Goal: Transaction & Acquisition: Download file/media

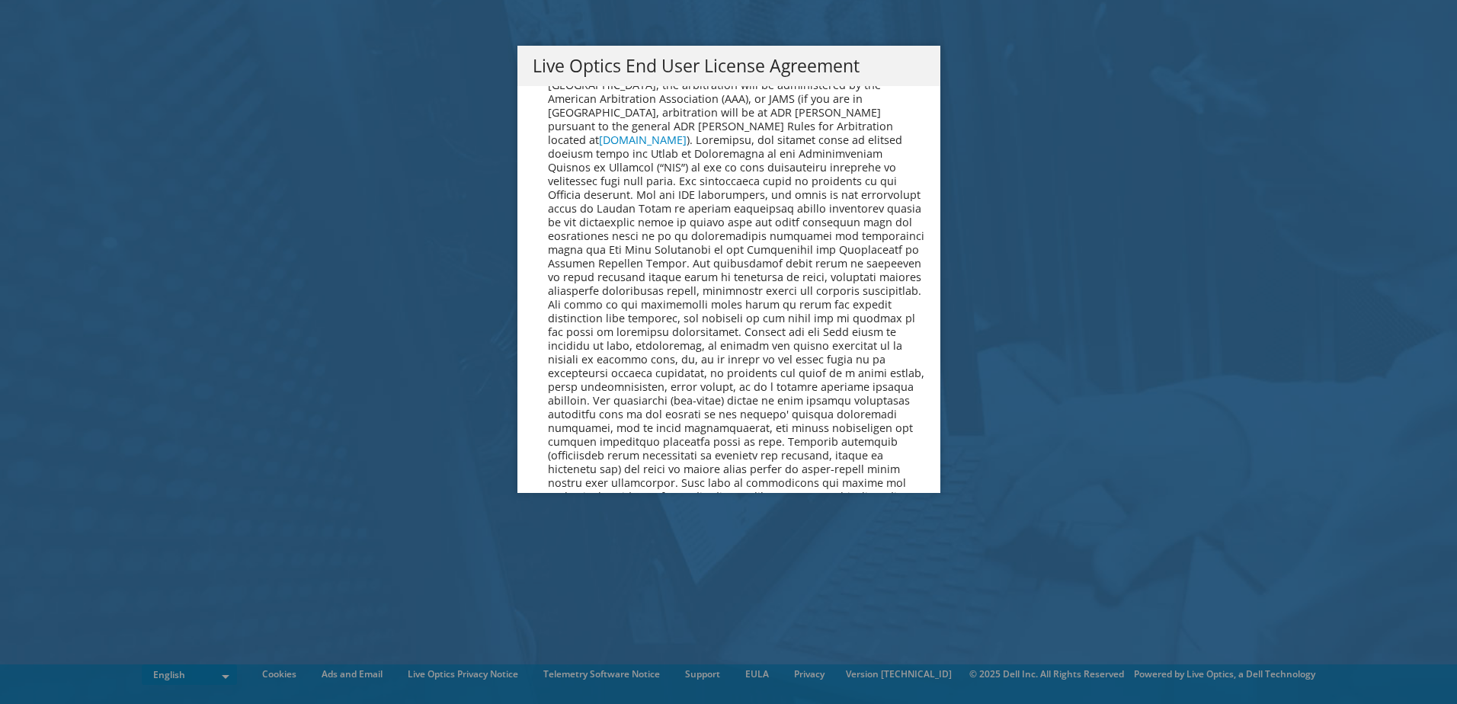
scroll to position [5764, 0]
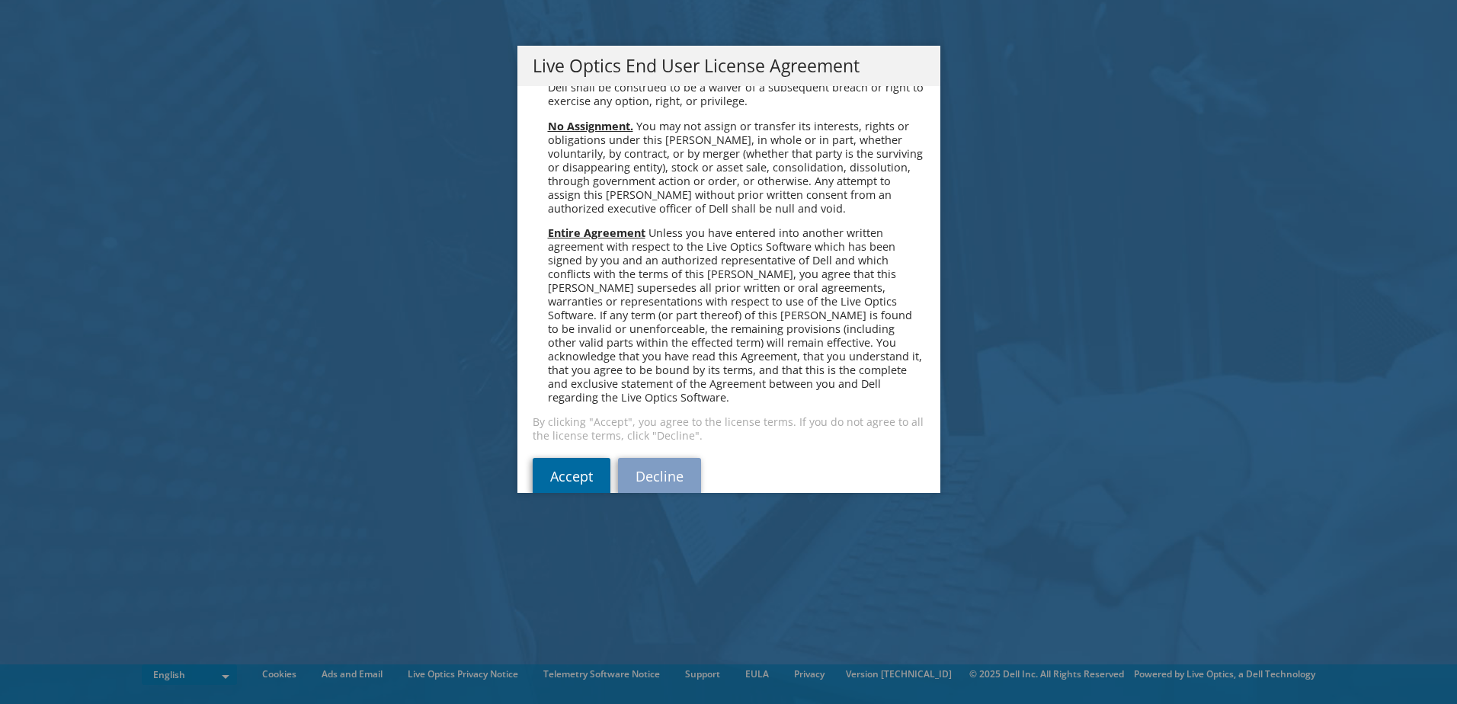
click at [574, 458] on link "Accept" at bounding box center [572, 476] width 78 height 37
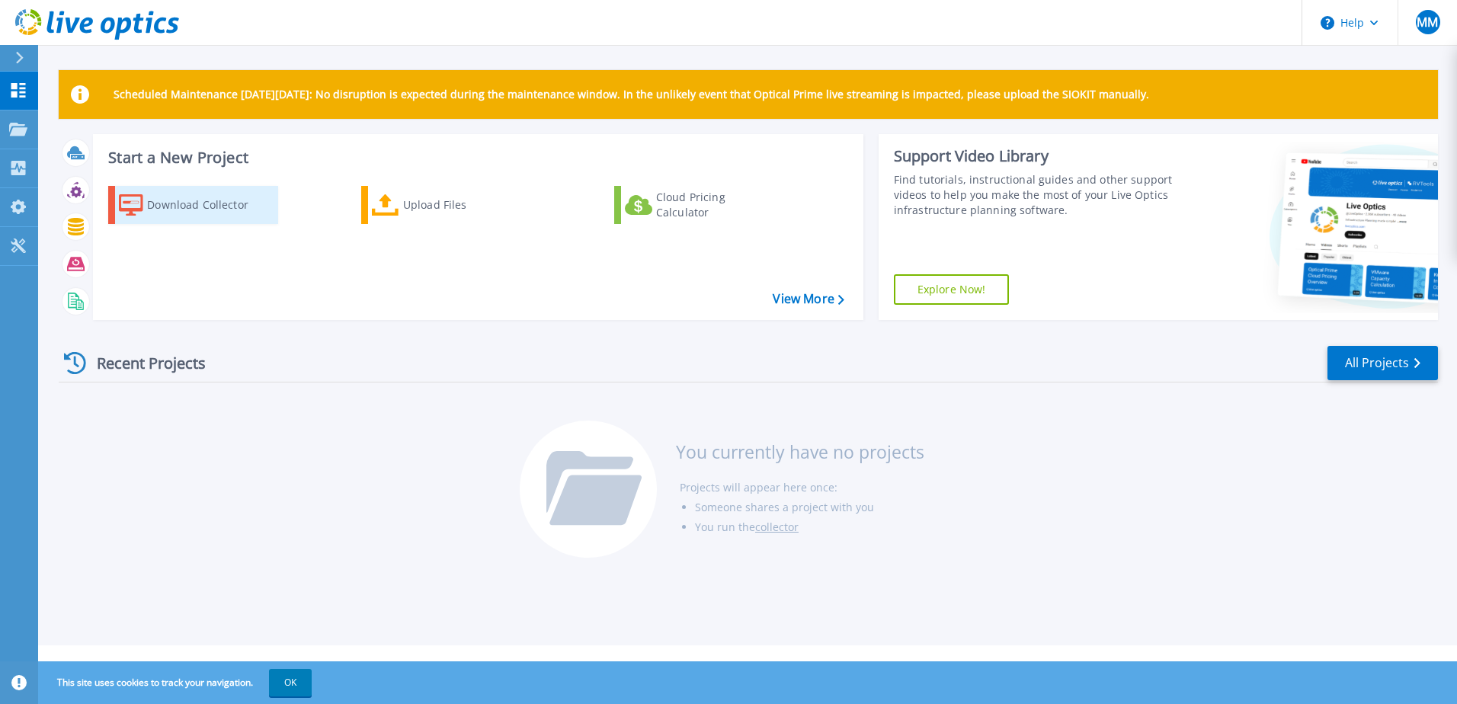
click at [184, 201] on div "Download Collector" at bounding box center [208, 205] width 122 height 30
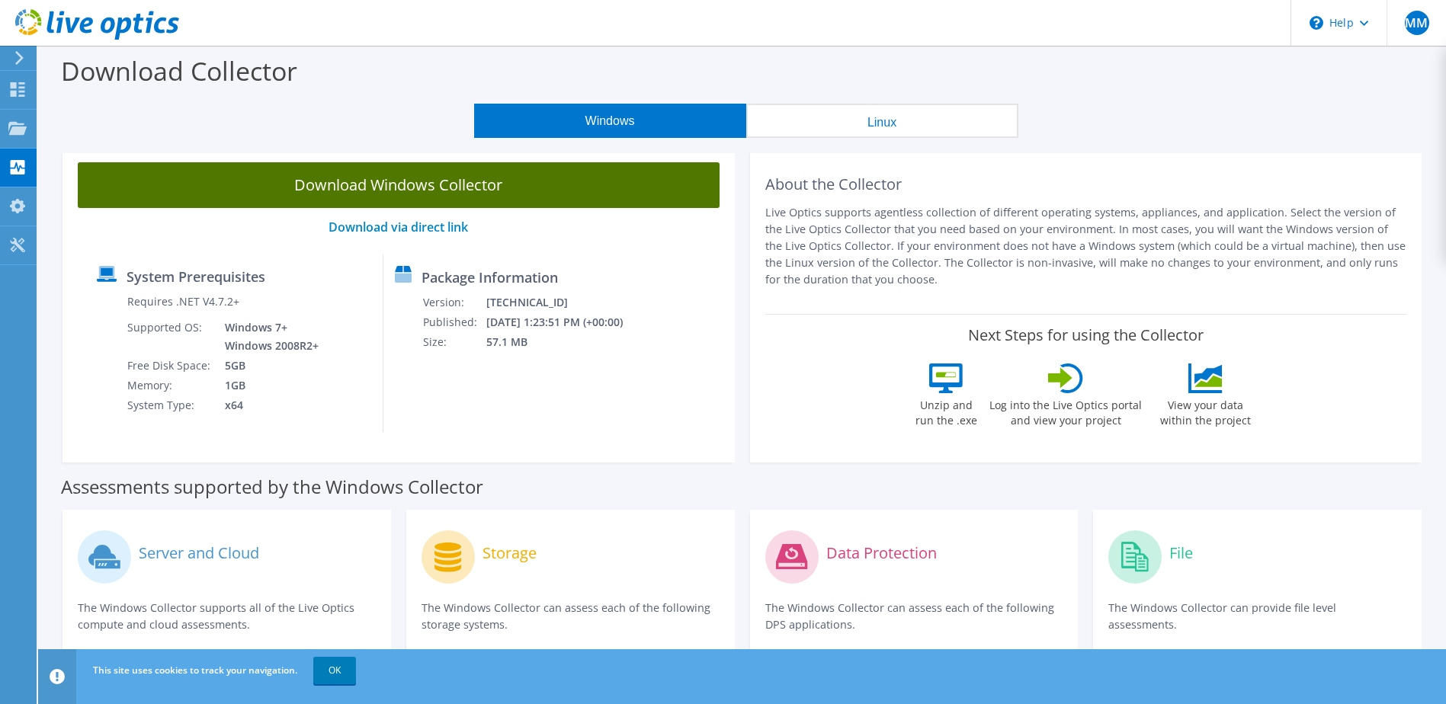
click at [379, 175] on link "Download Windows Collector" at bounding box center [399, 185] width 642 height 46
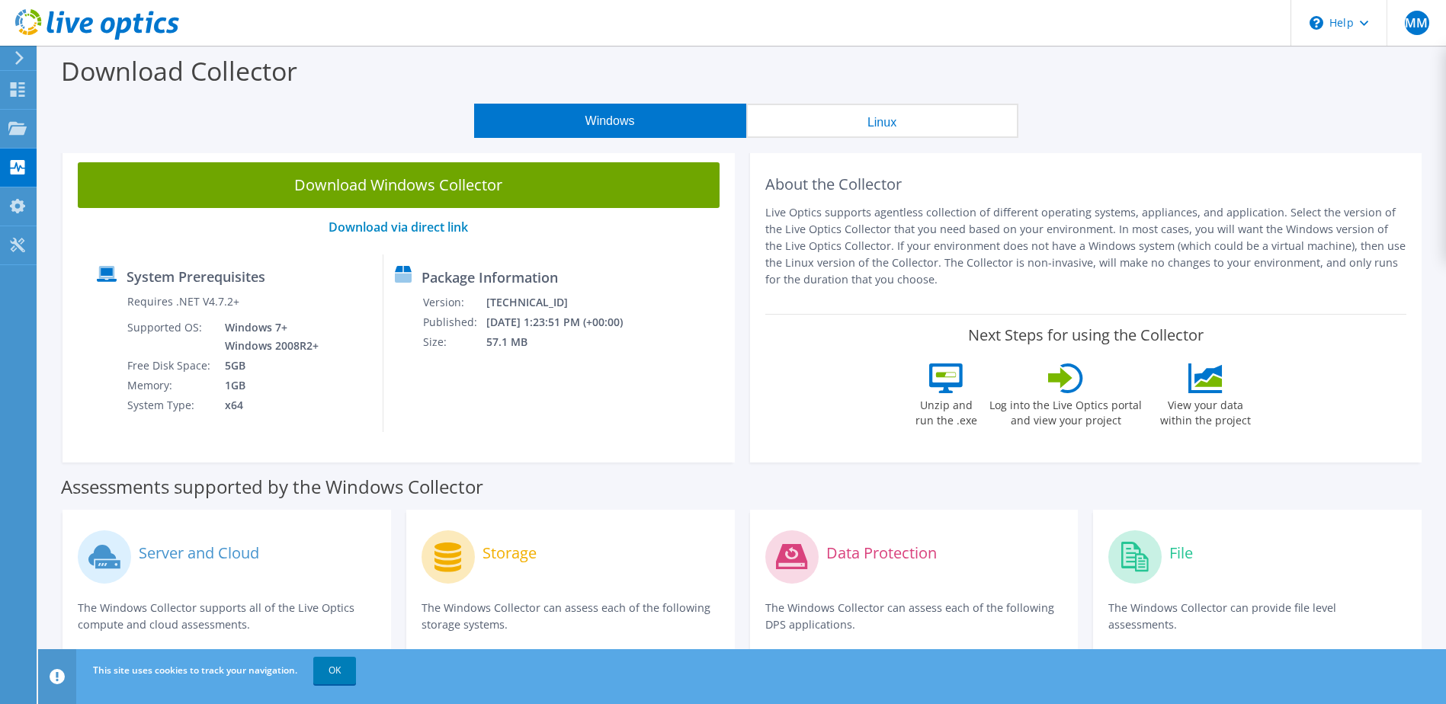
click at [1203, 377] on icon at bounding box center [1207, 374] width 27 height 19
